Goal: Feedback & Contribution: Submit feedback/report problem

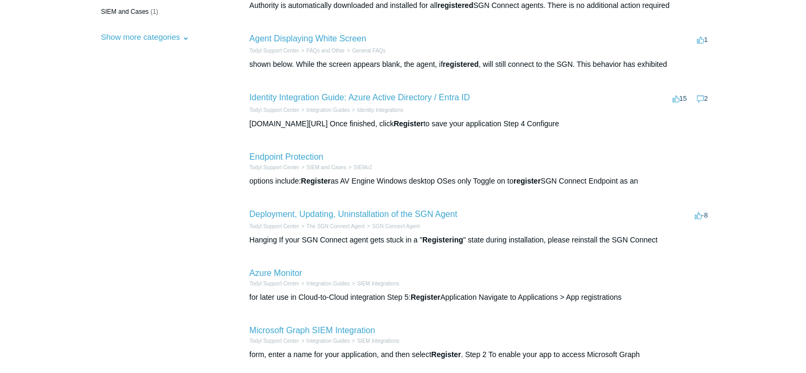
scroll to position [265, 0]
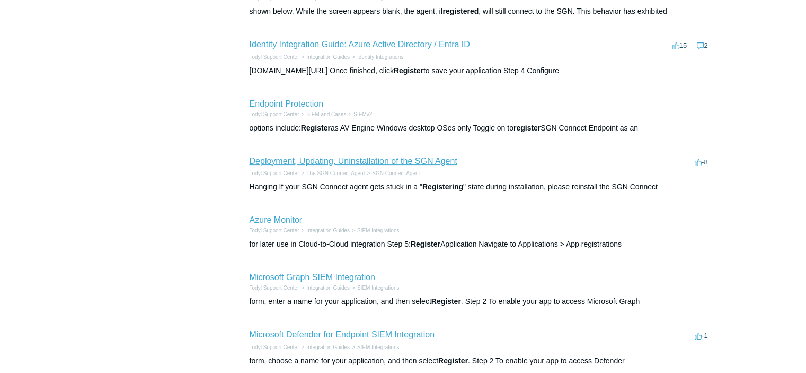
click at [325, 163] on link "Deployment, Updating, Uninstallation of the SGN Agent" at bounding box center [354, 160] width 208 height 9
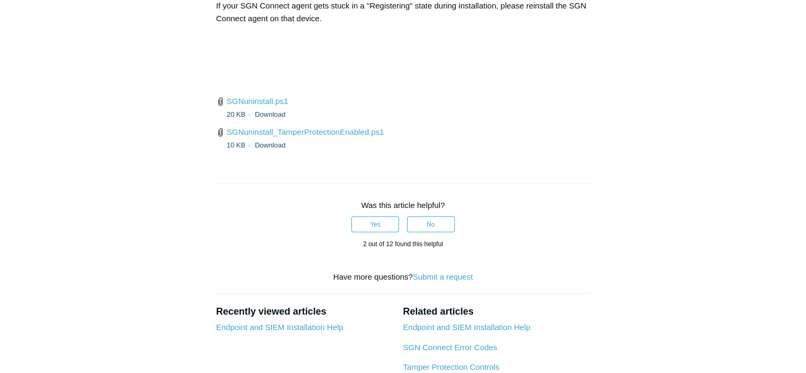
scroll to position [2544, 0]
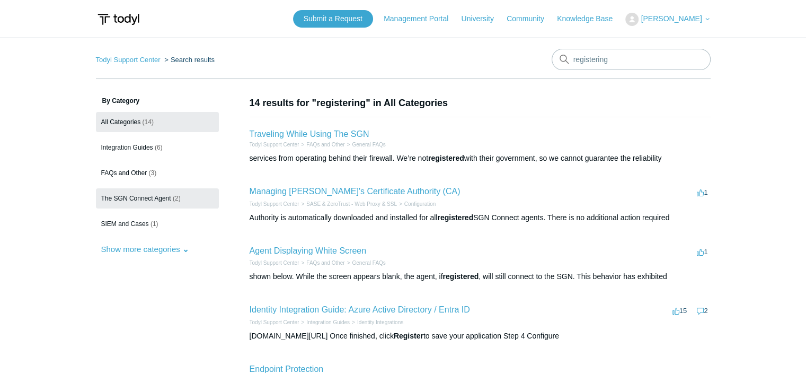
click at [132, 193] on link "The SGN Connect Agent (2)" at bounding box center [157, 198] width 123 height 20
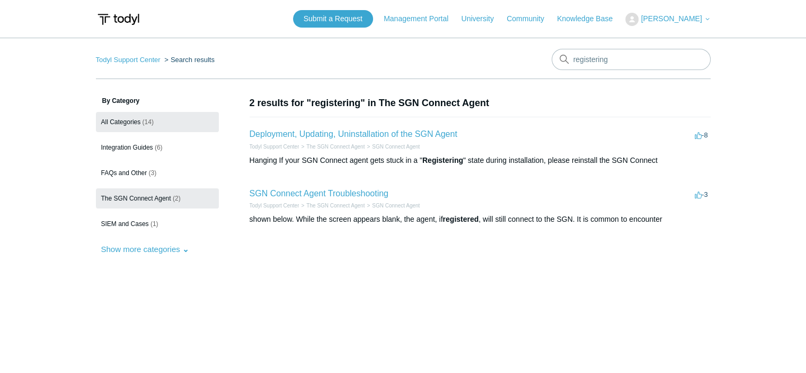
click at [131, 126] on link "All Categories (14)" at bounding box center [157, 122] width 123 height 20
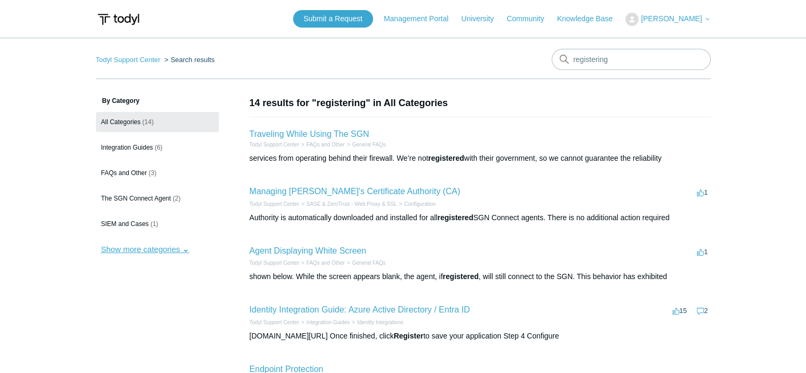
click at [140, 249] on button "Show more categories" at bounding box center [145, 249] width 99 height 20
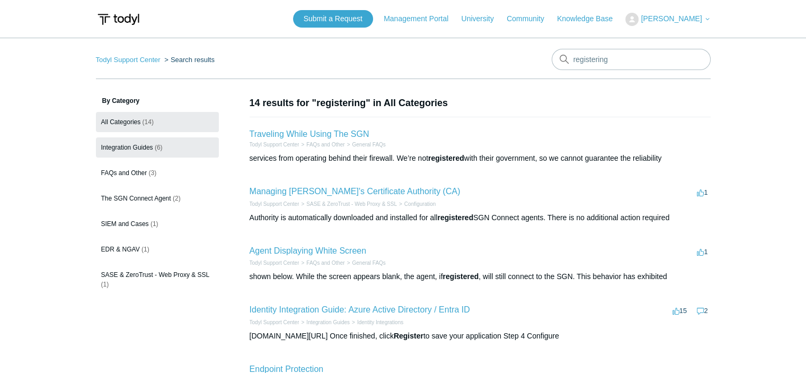
click at [112, 151] on link "Integration Guides (6)" at bounding box center [157, 147] width 123 height 20
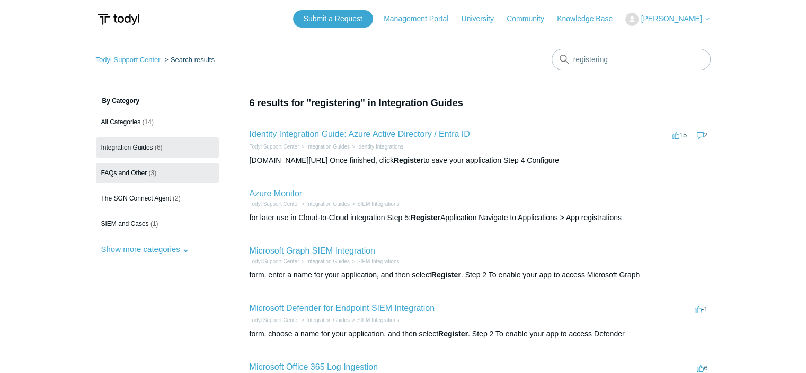
click at [132, 170] on span "FAQs and Other" at bounding box center [124, 172] width 46 height 7
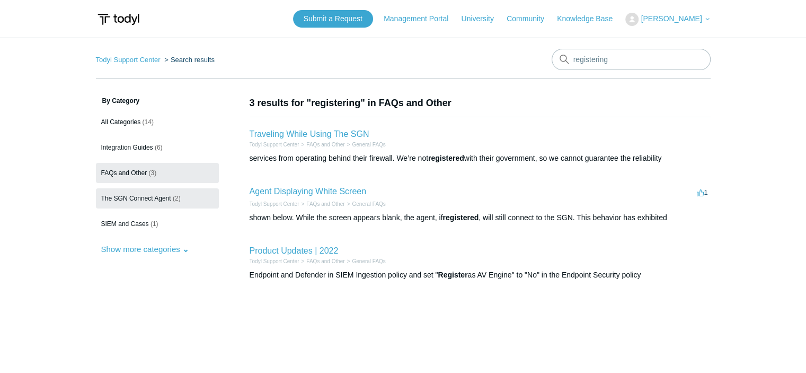
click at [131, 196] on span "The SGN Connect Agent" at bounding box center [136, 197] width 70 height 7
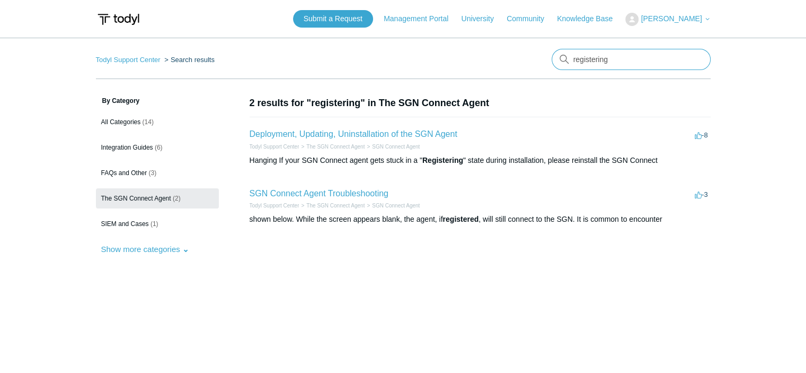
click at [614, 66] on input "registering" at bounding box center [631, 59] width 159 height 21
drag, startPoint x: 620, startPoint y: 62, endPoint x: 485, endPoint y: 62, distance: 134.1
click at [485, 61] on nav "Todyl Support Center Search results There are no matching results in this help …" at bounding box center [403, 64] width 615 height 30
type input "not registering"
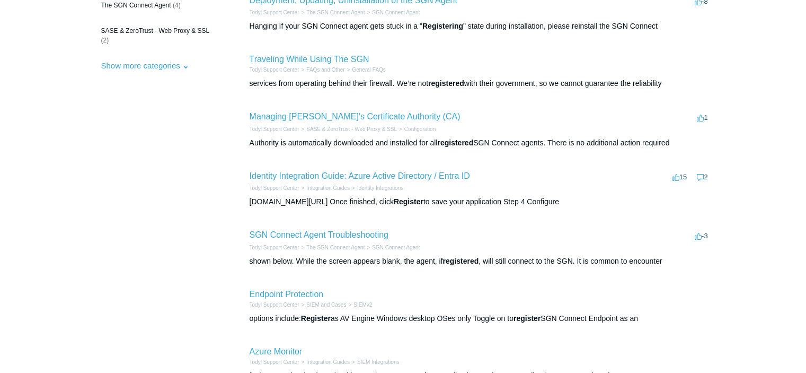
scroll to position [212, 0]
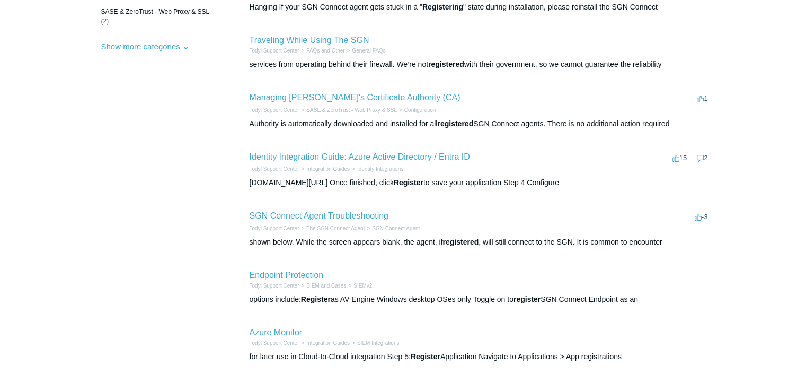
click at [325, 206] on li "SGN Connect Agent Troubleshooting -3 votes -3 Todyl Support Center The SGN Conn…" at bounding box center [480, 228] width 461 height 59
drag, startPoint x: 325, startPoint y: 208, endPoint x: 324, endPoint y: 214, distance: 5.3
click at [324, 208] on li "SGN Connect Agent Troubleshooting -3 votes -3 Todyl Support Center The SGN Conn…" at bounding box center [480, 228] width 461 height 59
click at [324, 214] on link "SGN Connect Agent Troubleshooting" at bounding box center [319, 215] width 139 height 9
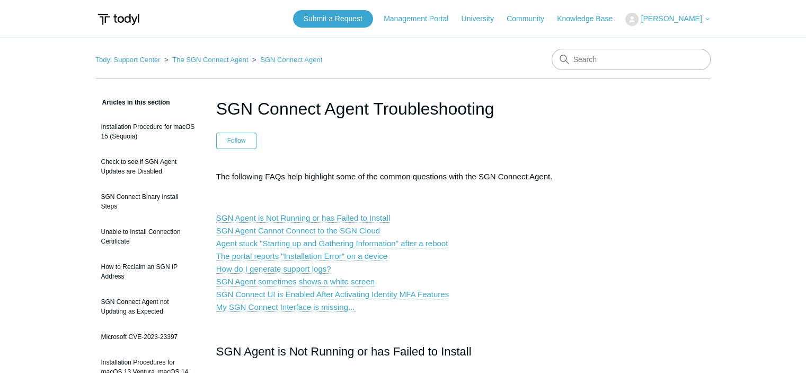
click at [296, 229] on link "SGN Agent Cannot Connect to the SGN Cloud" at bounding box center [298, 231] width 164 height 10
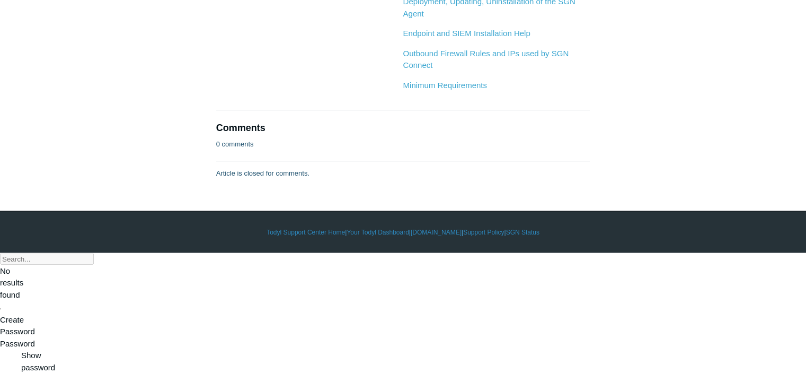
scroll to position [2127, 0]
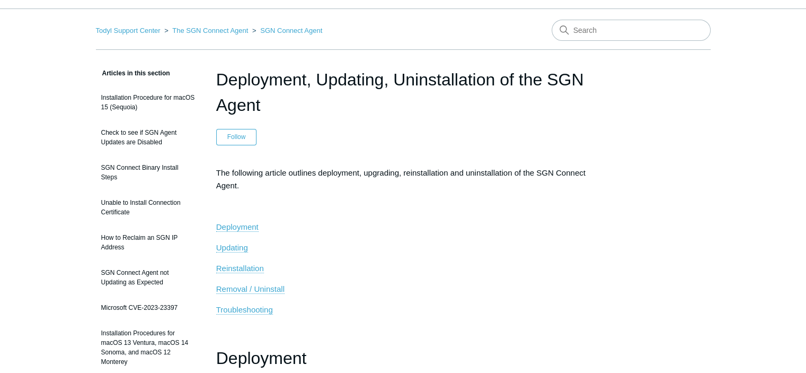
scroll to position [53, 0]
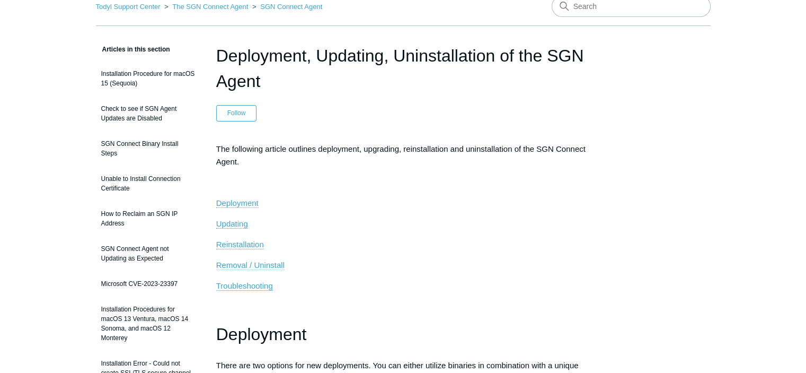
click at [277, 261] on span "Removal / Uninstall" at bounding box center [250, 264] width 68 height 9
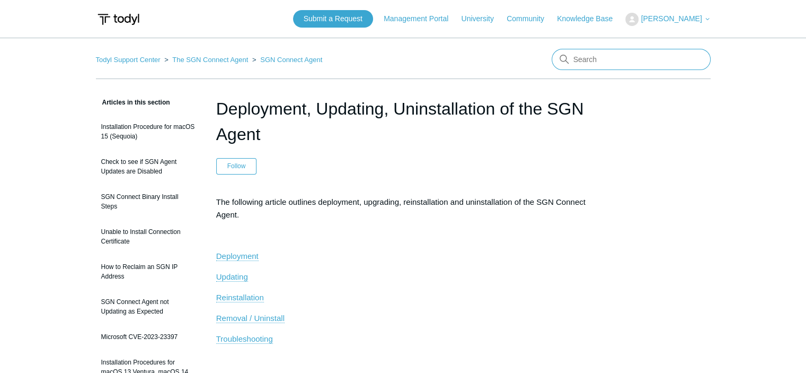
click at [662, 54] on input "Search" at bounding box center [631, 59] width 159 height 21
type input "logs"
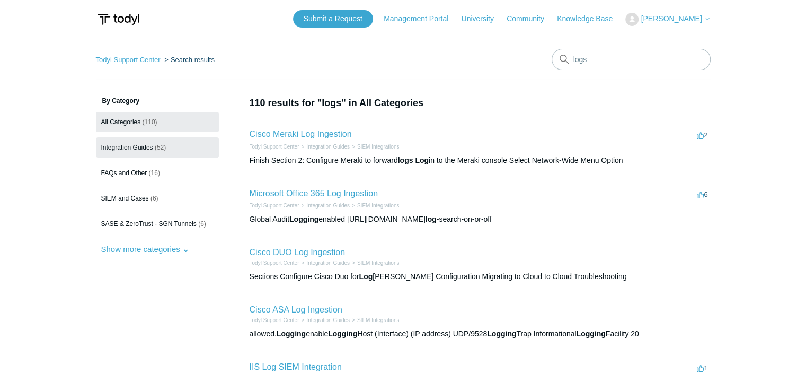
click at [123, 146] on span "Integration Guides" at bounding box center [127, 147] width 52 height 7
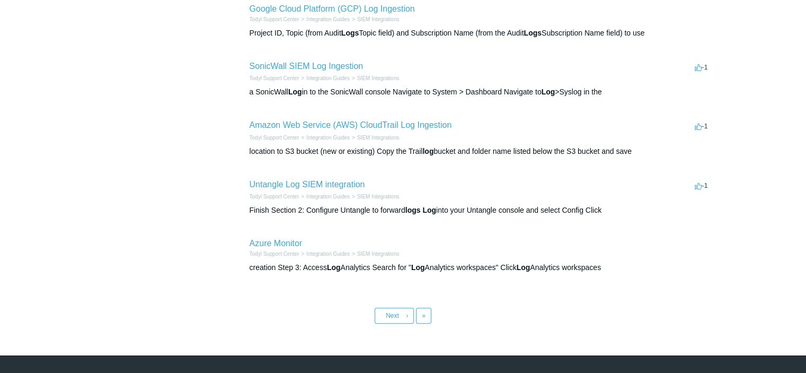
scroll to position [424, 0]
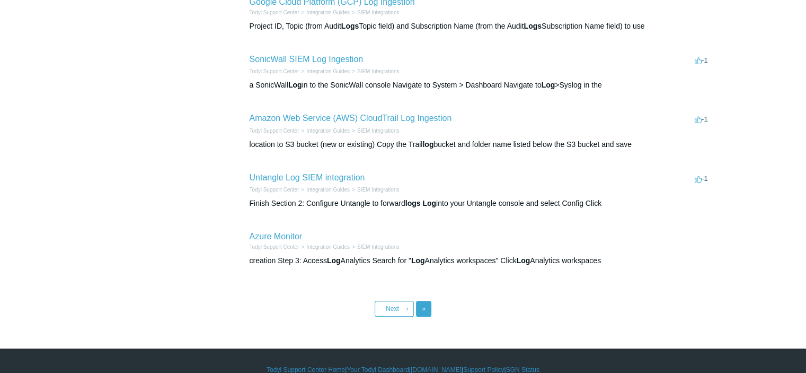
click at [420, 305] on link "Last »" at bounding box center [423, 308] width 15 height 16
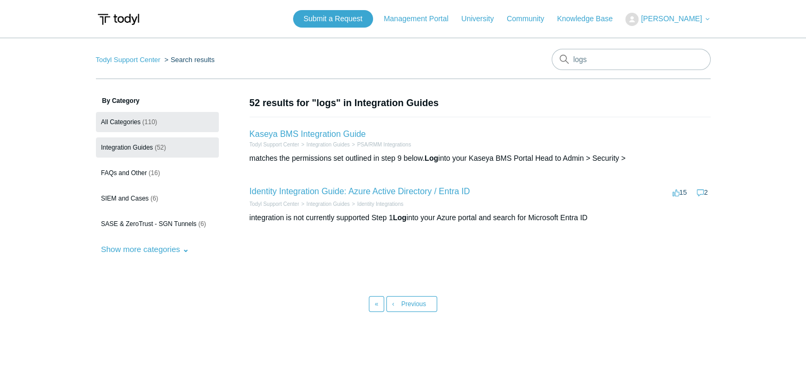
click at [132, 112] on link "All Categories (110)" at bounding box center [157, 122] width 123 height 20
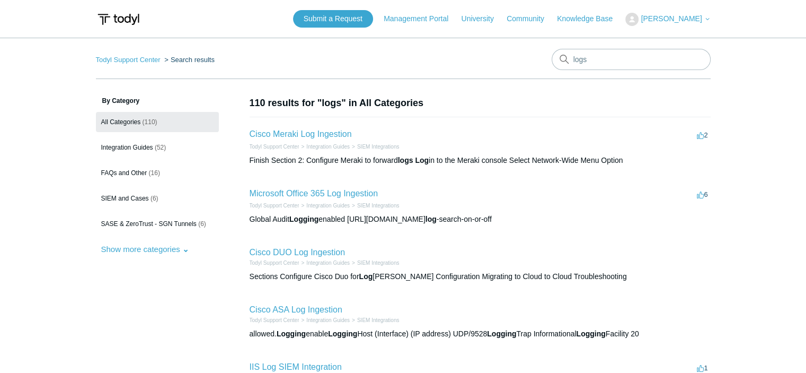
click at [614, 55] on input "logs" at bounding box center [631, 59] width 159 height 21
drag, startPoint x: 600, startPoint y: 59, endPoint x: 436, endPoint y: 69, distance: 164.6
click at [436, 69] on nav "Todyl Support Center Search results There are no matching results in this help …" at bounding box center [403, 64] width 615 height 30
type input "sgn logs"
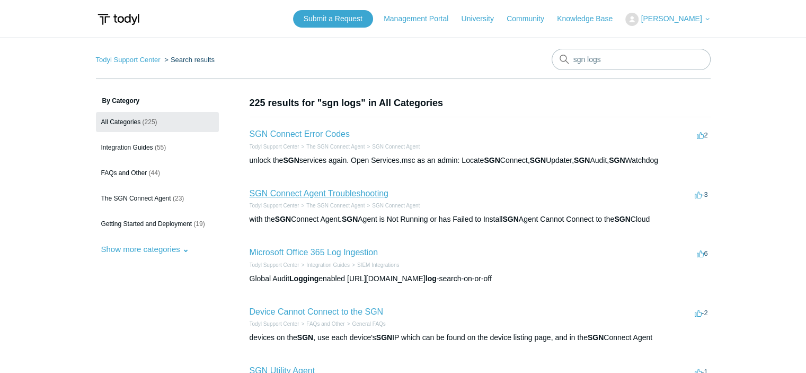
click at [332, 194] on link "SGN Connect Agent Troubleshooting" at bounding box center [319, 193] width 139 height 9
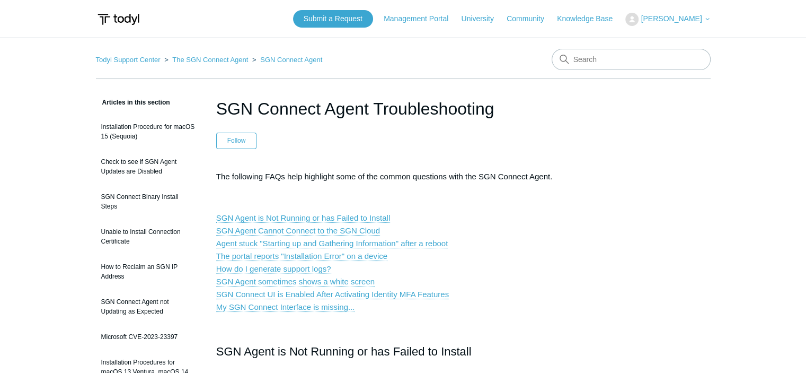
click at [308, 271] on link "How do I generate support logs?" at bounding box center [273, 269] width 115 height 10
click at [340, 14] on link "Submit a Request" at bounding box center [333, 18] width 80 height 17
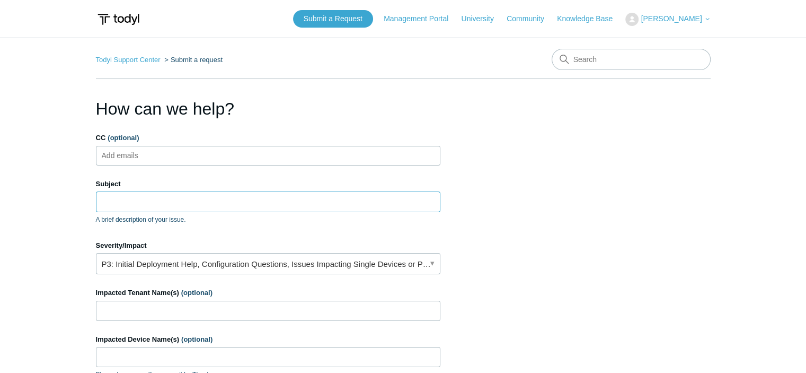
click at [231, 201] on input "Subject" at bounding box center [268, 201] width 344 height 20
click at [250, 193] on input "Subject" at bounding box center [268, 201] width 344 height 20
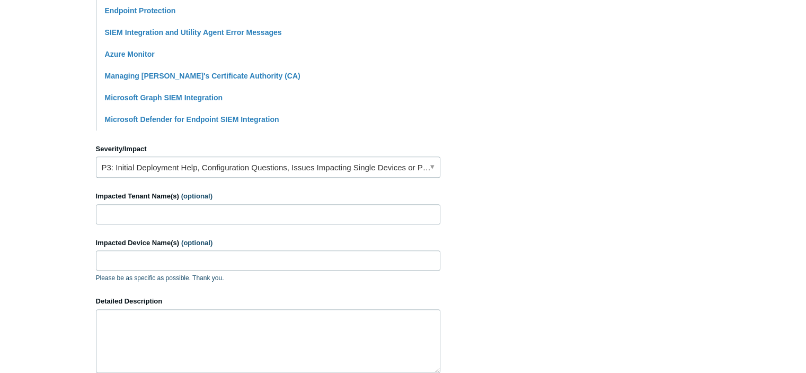
scroll to position [371, 0]
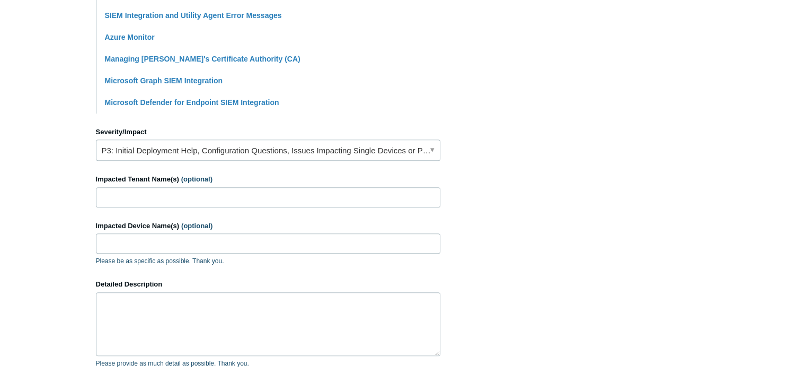
type input "Stuck on registering"
click at [238, 200] on input "Impacted Tenant Name(s) (optional)" at bounding box center [268, 197] width 344 height 20
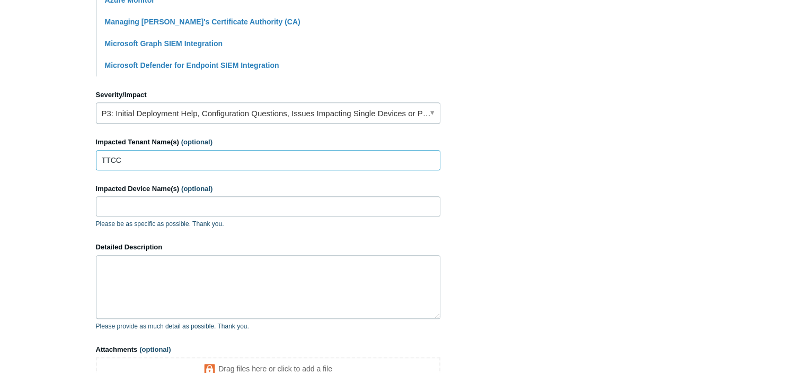
scroll to position [424, 0]
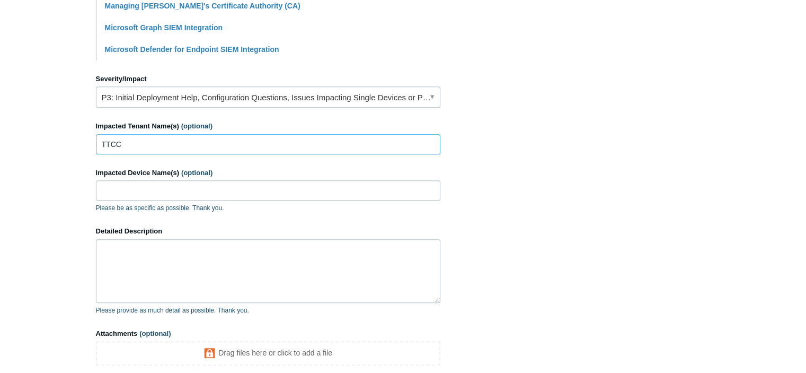
type input "TTCC"
click at [232, 190] on input "Impacted Device Name(s) (optional)" at bounding box center [268, 190] width 344 height 20
click at [204, 187] on input "Impacted Device Name(s) (optional)" at bounding box center [268, 190] width 344 height 20
paste input "LAPTOP-SNGJVJU2"
type input "LAPTOP-SNGJVJU2"
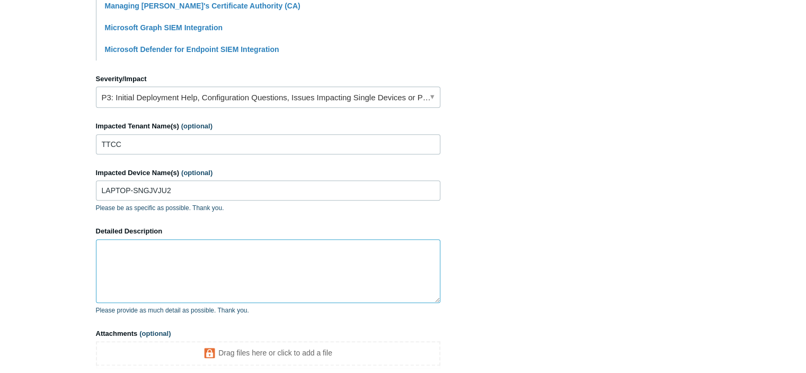
click at [202, 266] on textarea "Detailed Description" at bounding box center [268, 271] width 344 height 64
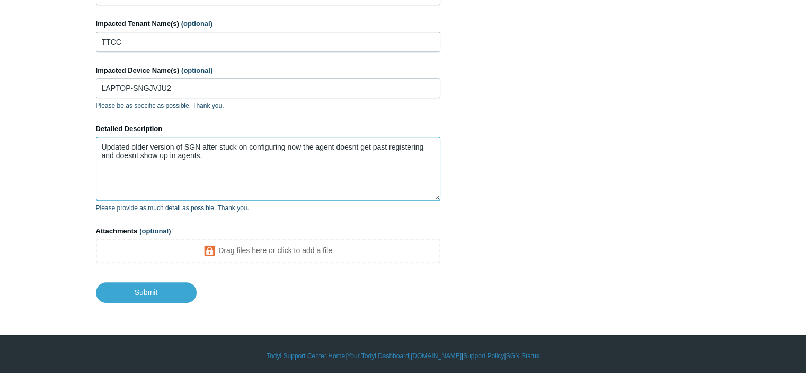
scroll to position [528, 0]
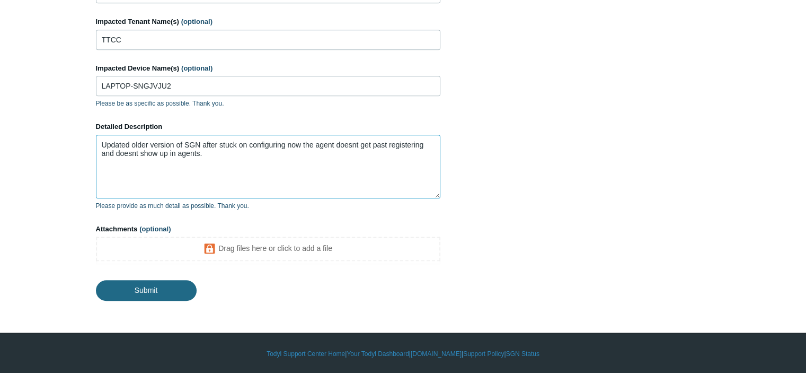
type textarea "Updated older version of SGN after stuck on configuring now the agent doesnt ge…"
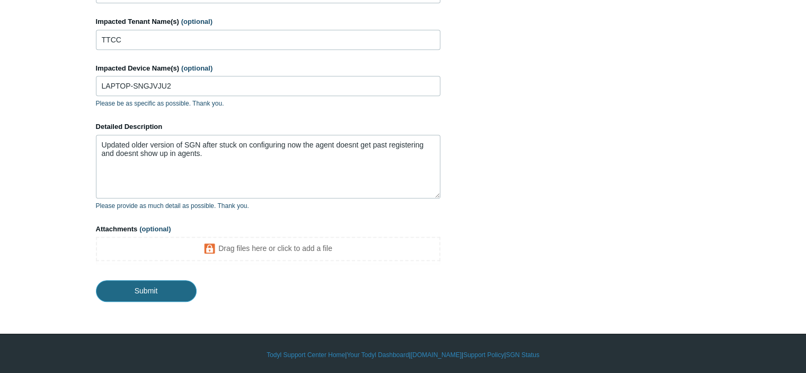
click at [166, 281] on input "Submit" at bounding box center [146, 290] width 101 height 21
